Goal: Task Accomplishment & Management: Use online tool/utility

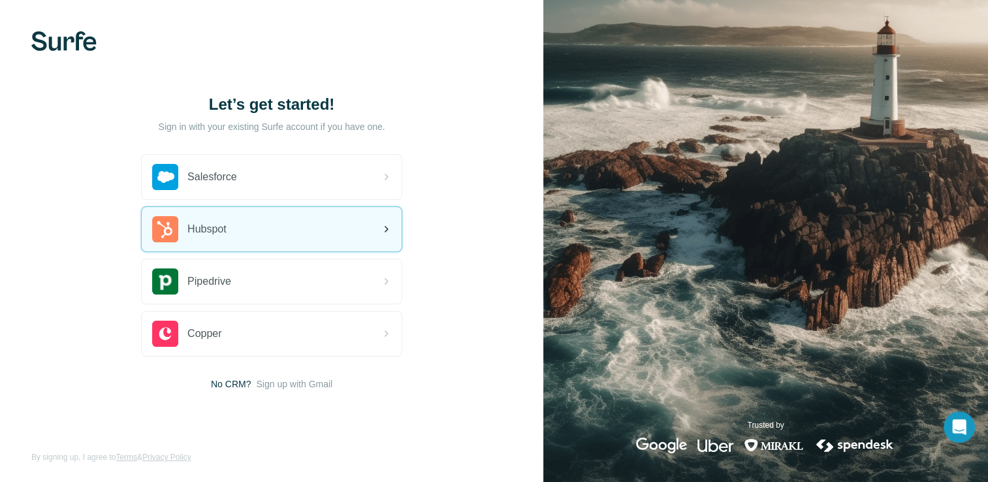
click at [276, 234] on div "Hubspot" at bounding box center [272, 229] width 260 height 44
